Goal: Information Seeking & Learning: Learn about a topic

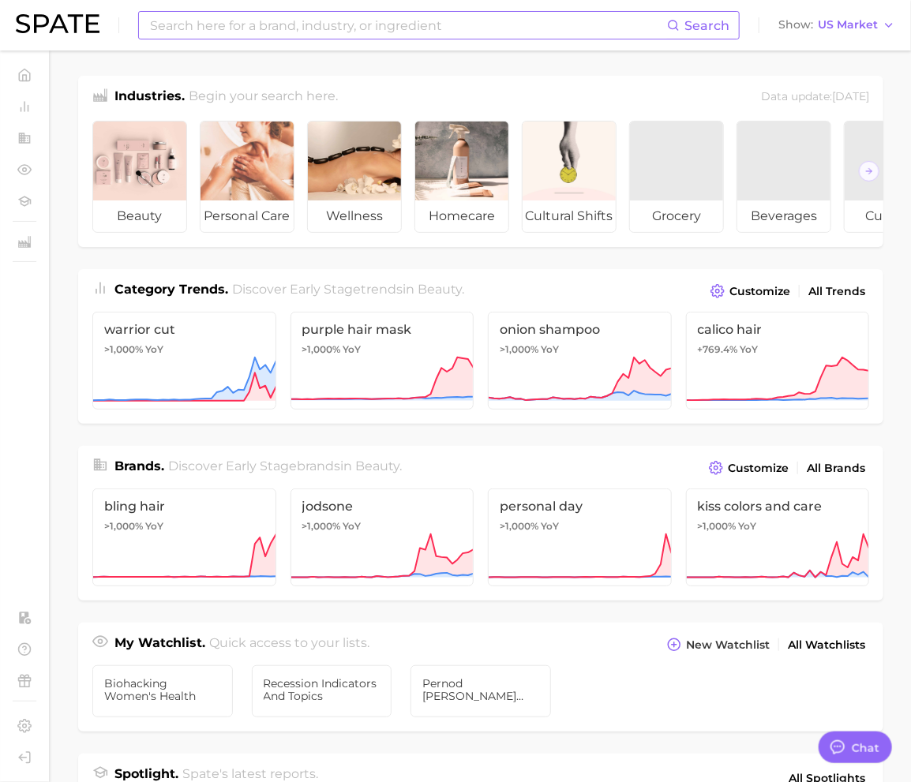
click at [245, 28] on input at bounding box center [407, 25] width 518 height 27
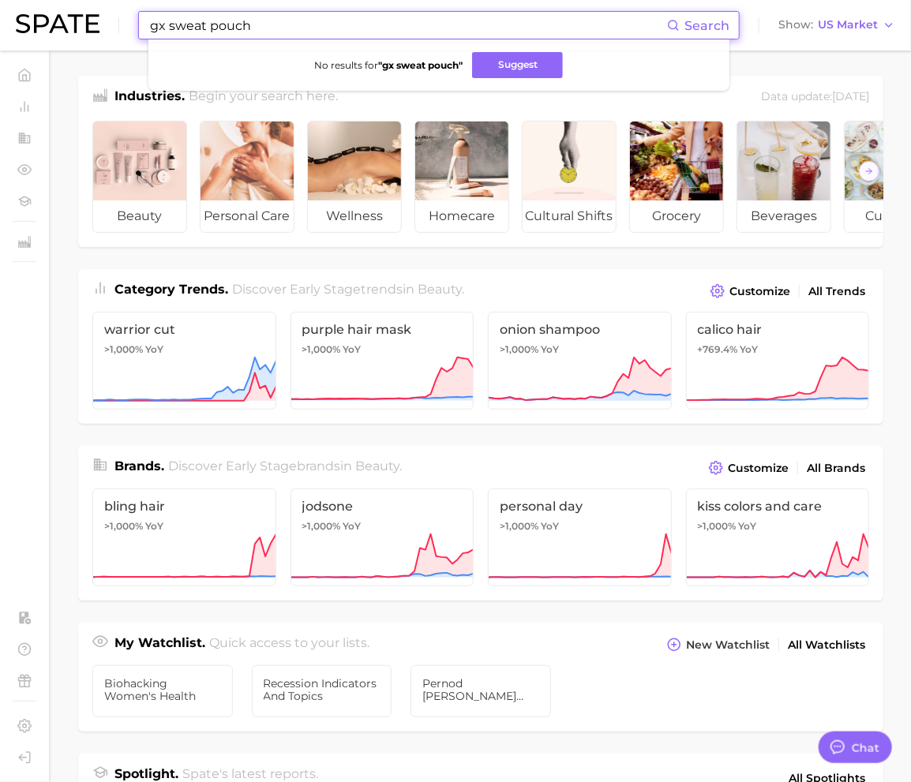
click at [262, 34] on input "gx sweat pouch" at bounding box center [407, 25] width 518 height 27
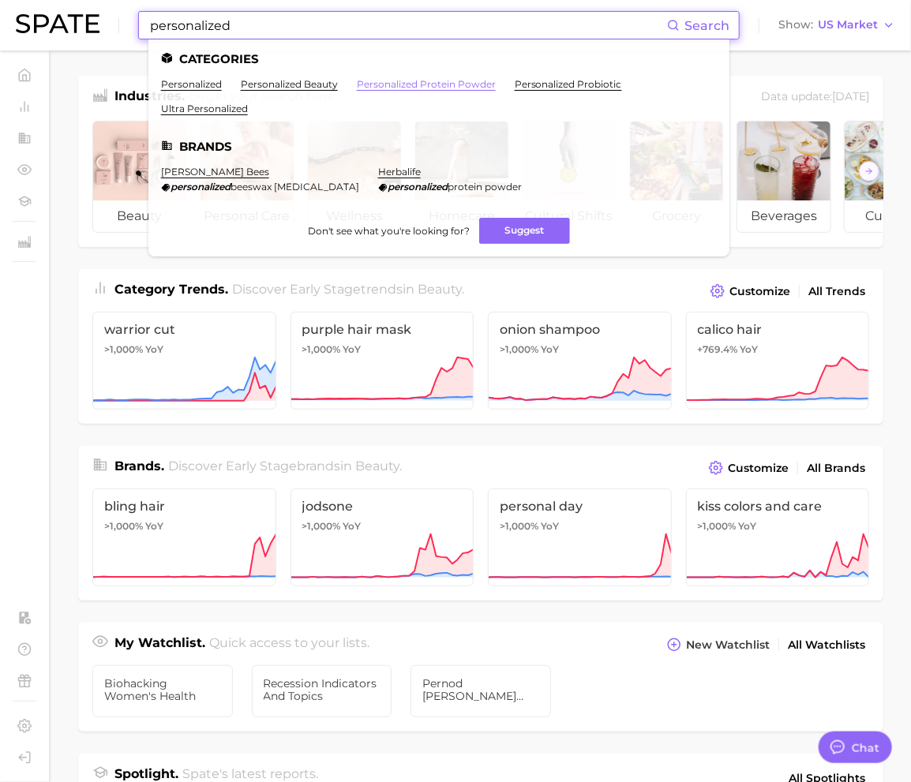
type input "personalized"
click at [373, 81] on link "personalized protein powder" at bounding box center [426, 84] width 139 height 12
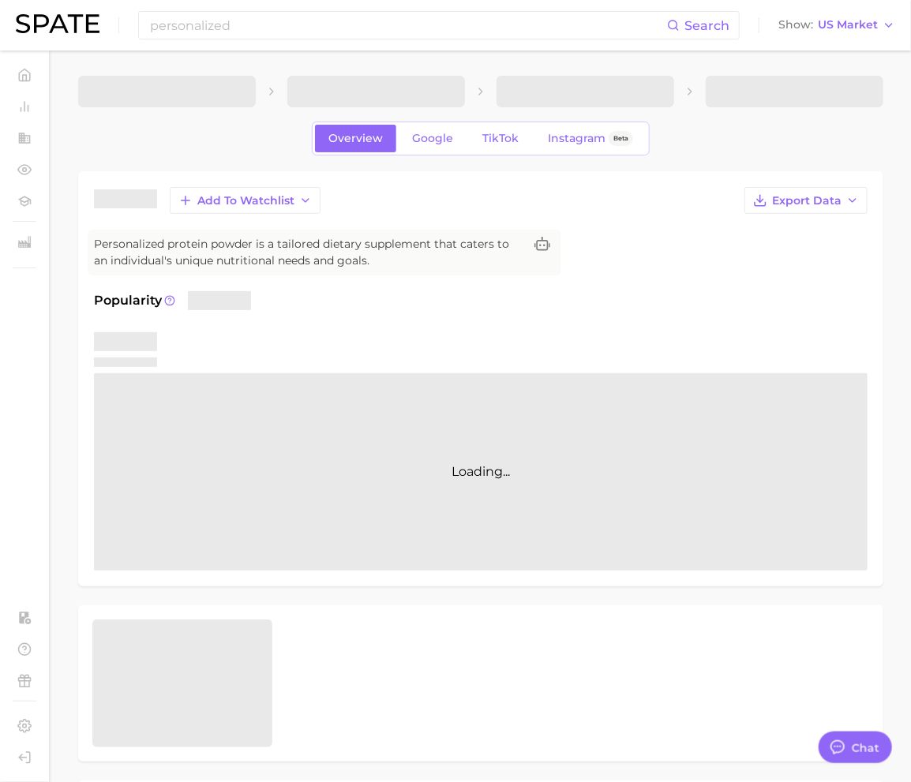
type textarea "x"
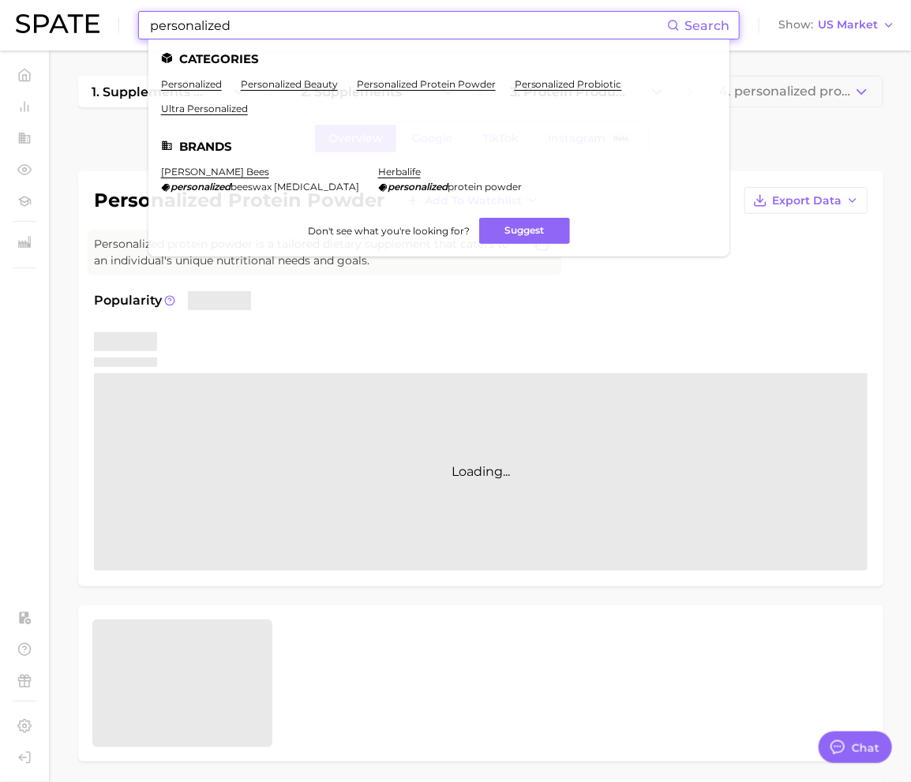
click at [283, 36] on input "personalized" at bounding box center [407, 25] width 518 height 27
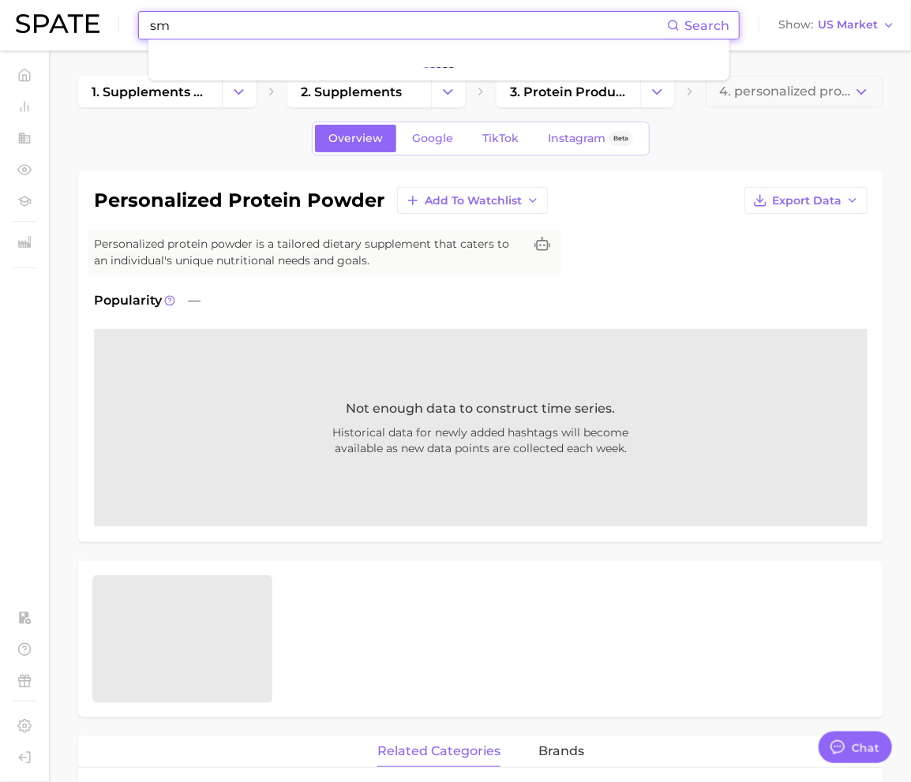
type input "s"
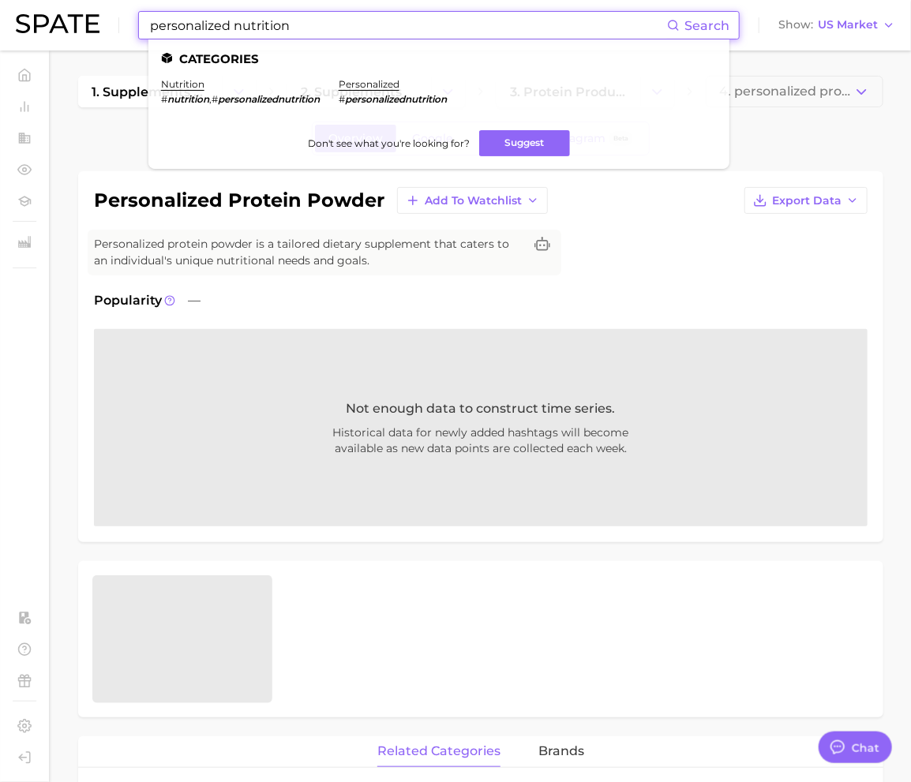
type input "]"
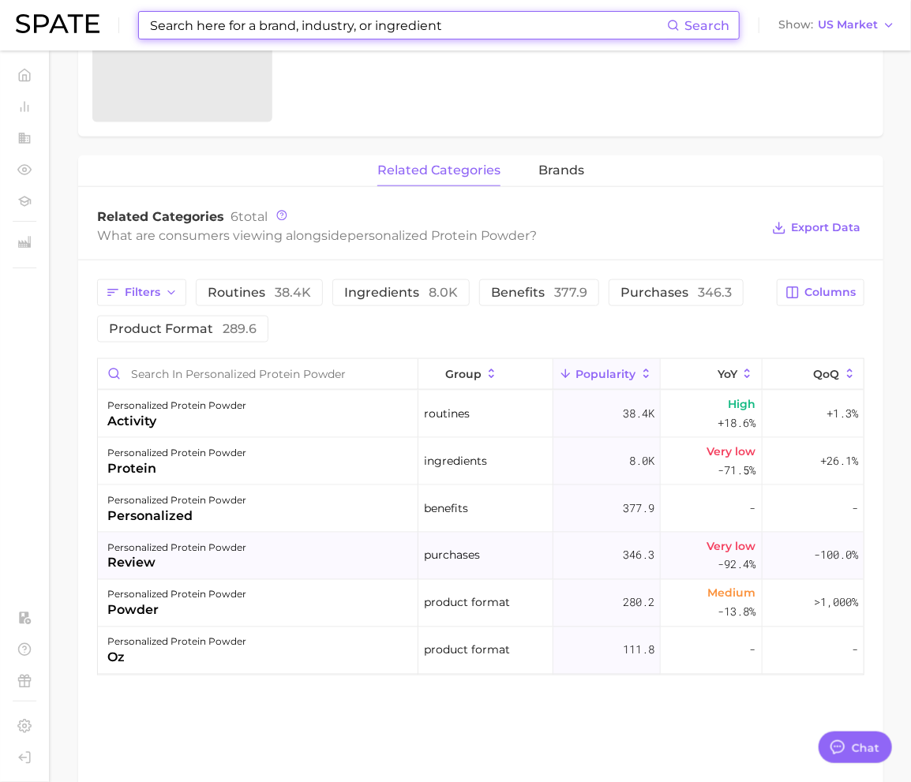
scroll to position [556, 0]
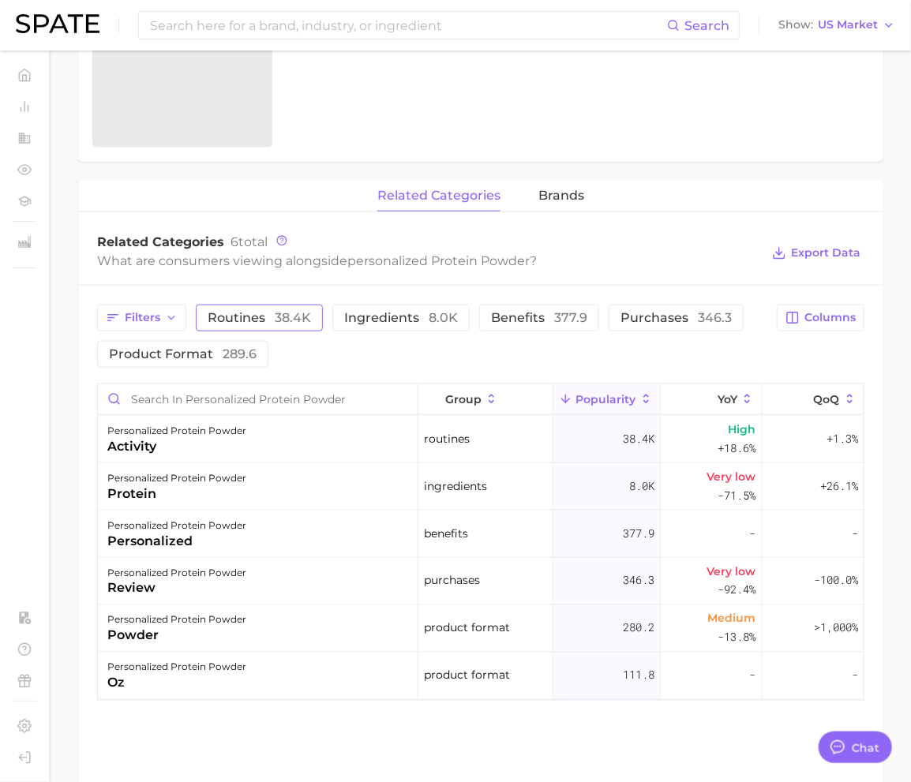
click at [226, 322] on span "routines 38.4k" at bounding box center [259, 318] width 103 height 13
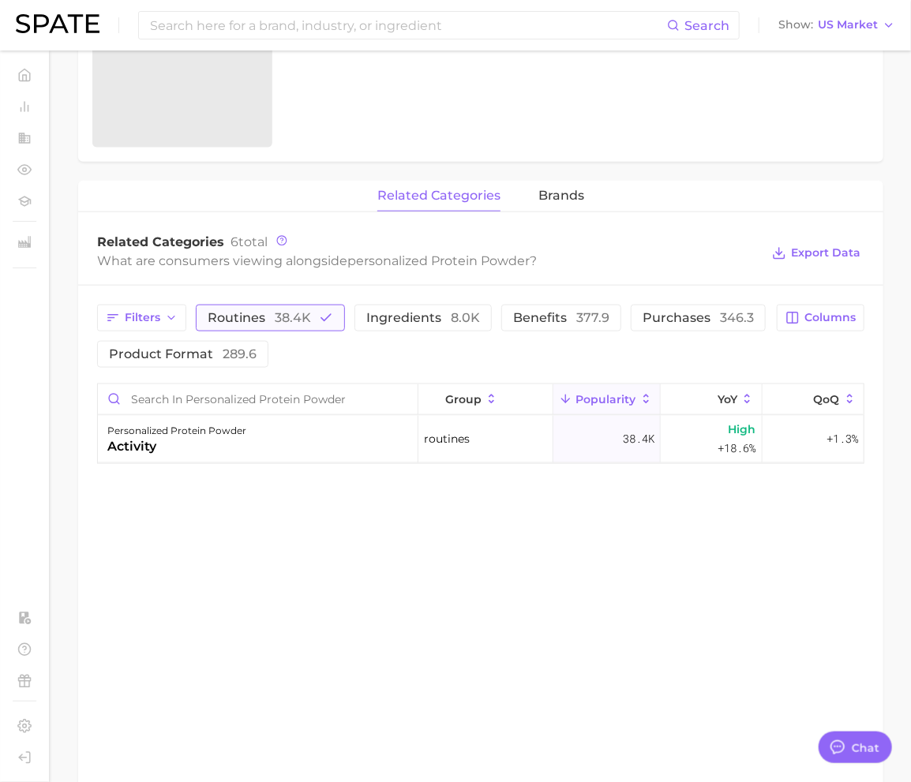
click at [276, 324] on span "38.4k" at bounding box center [293, 317] width 36 height 15
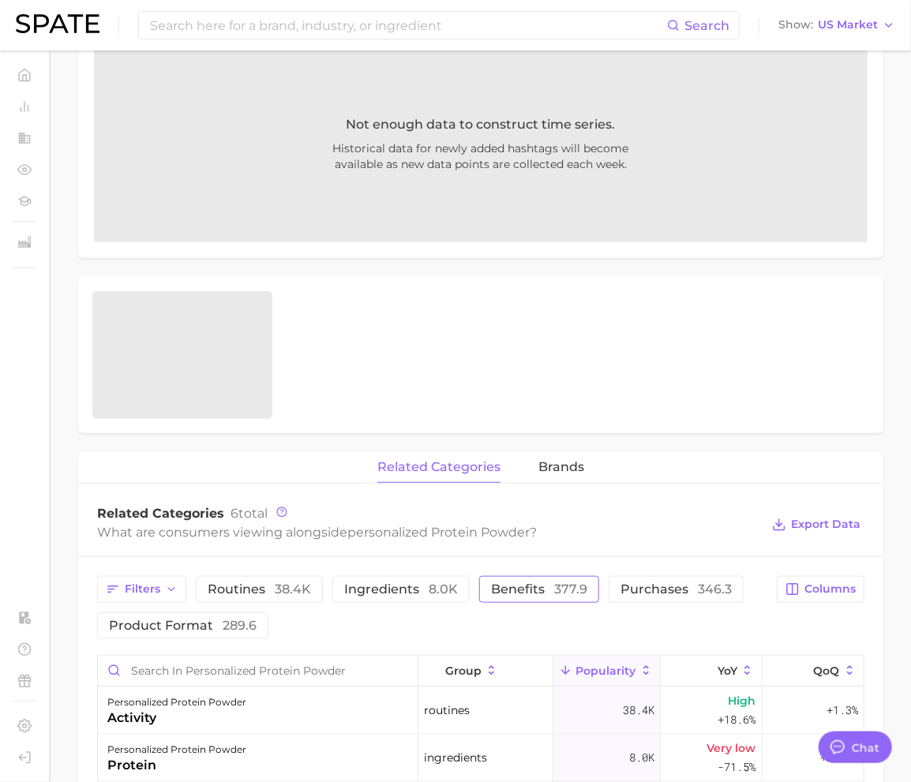
scroll to position [316, 0]
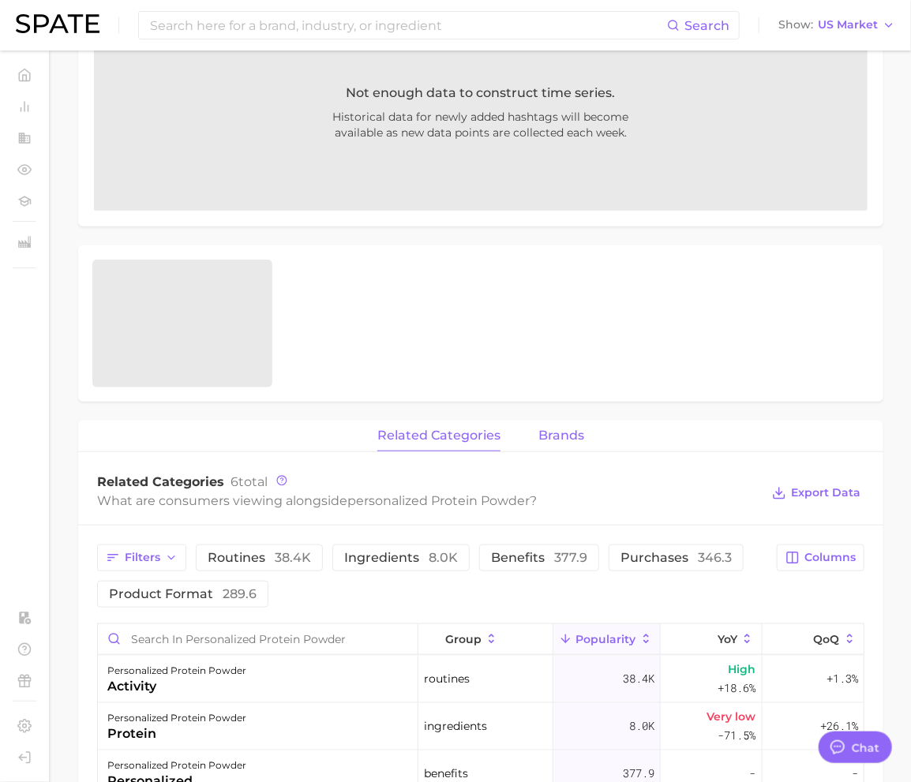
click at [576, 443] on button "brands" at bounding box center [561, 436] width 46 height 31
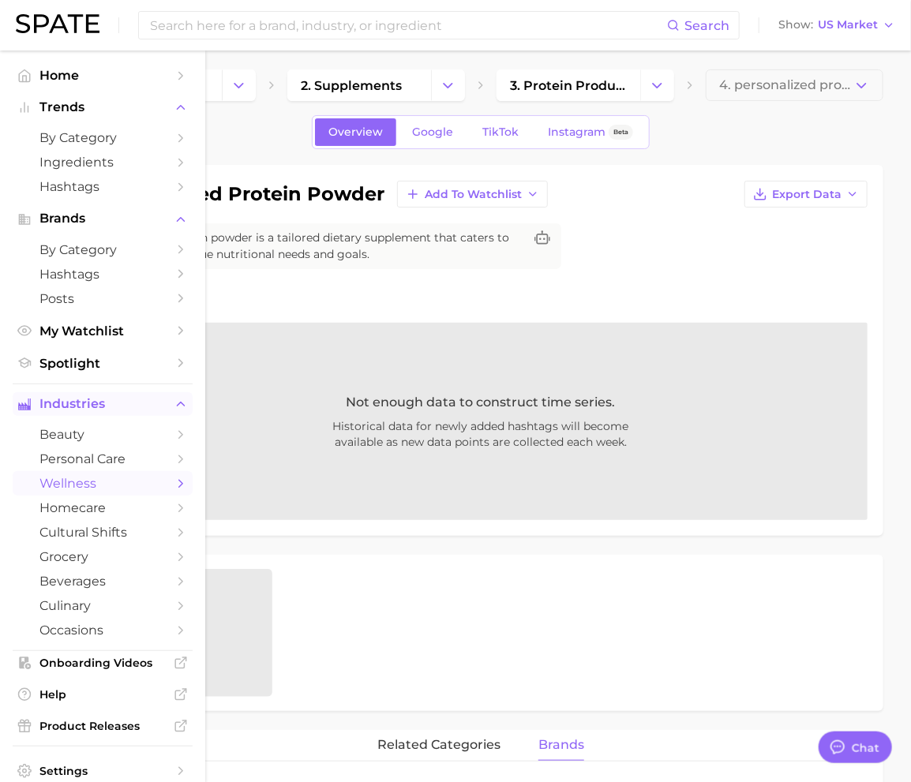
scroll to position [0, 0]
